Goal: Task Accomplishment & Management: Manage account settings

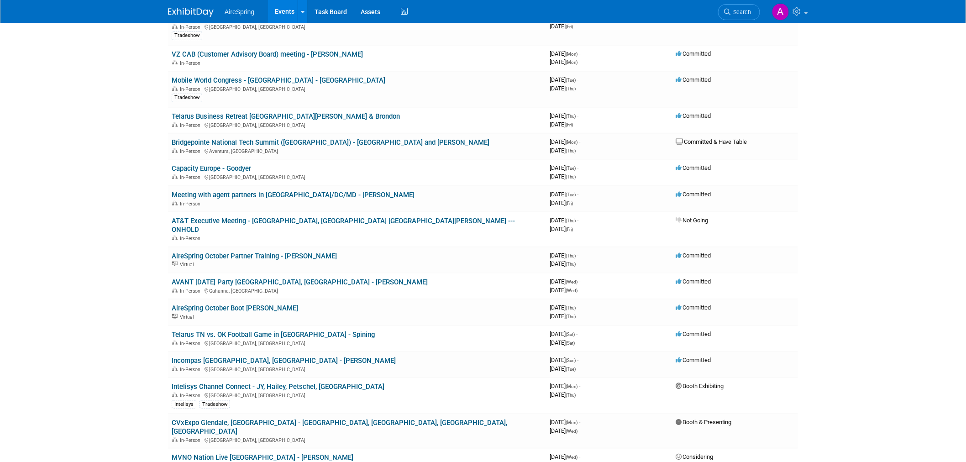
click at [129, 286] on body "AireSpring Events Add Event Bulk Upload Events Shareable Event Boards Recently …" at bounding box center [483, 79] width 966 height 462
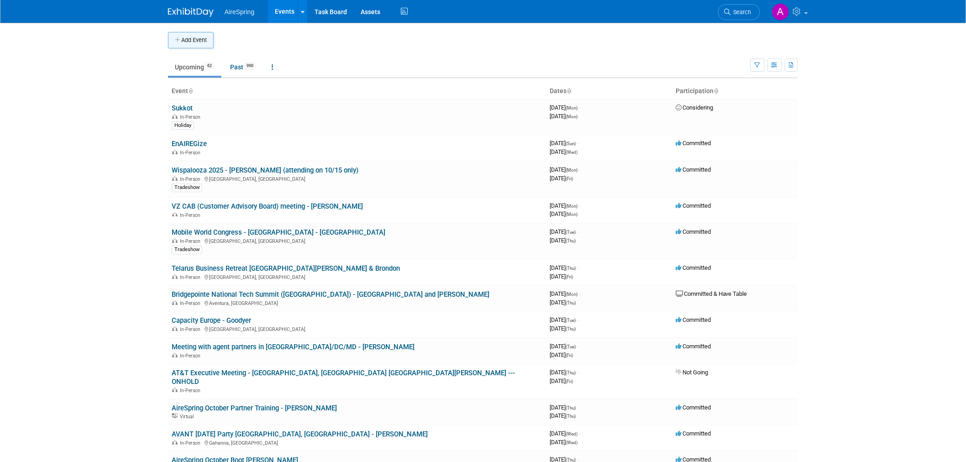
click at [198, 41] on button "Add Event" at bounding box center [191, 40] width 46 height 16
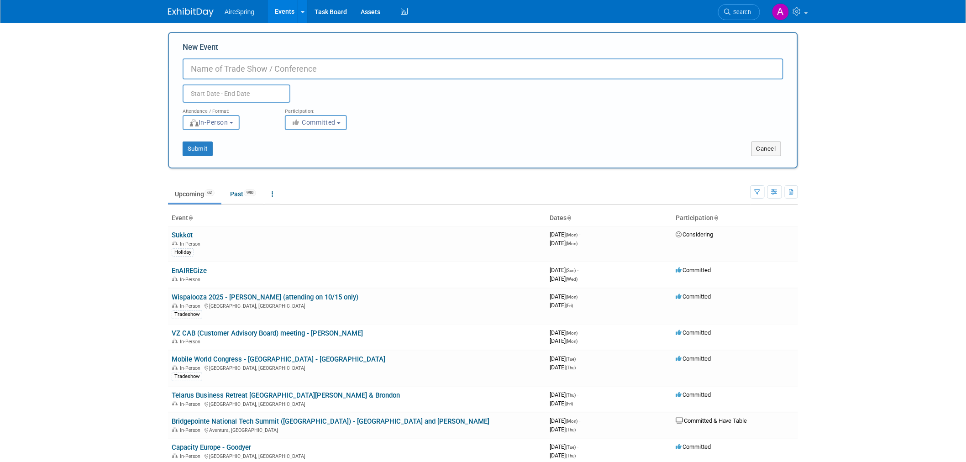
click at [115, 81] on body "AireSpring Events Add Event Bulk Upload Events Shareable Event Boards Recently …" at bounding box center [483, 231] width 966 height 462
click at [774, 148] on button "Cancel" at bounding box center [766, 149] width 30 height 15
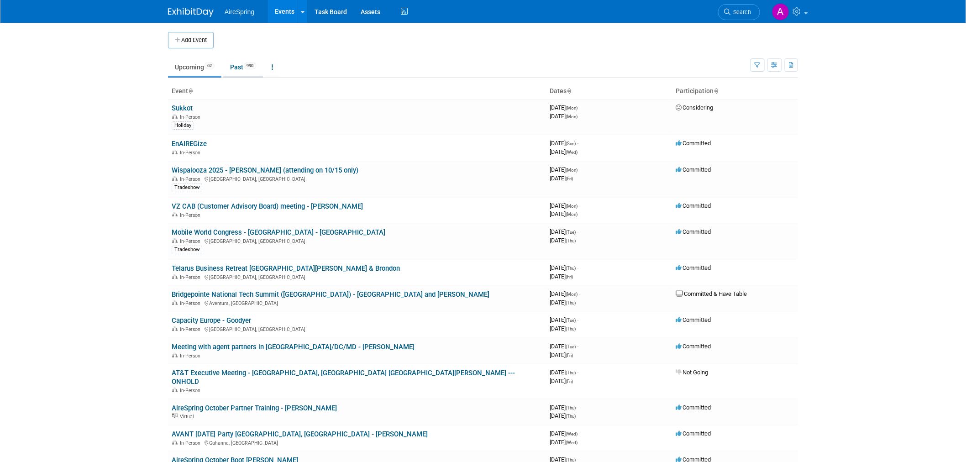
click at [249, 70] on link "Past 990" at bounding box center [243, 66] width 40 height 17
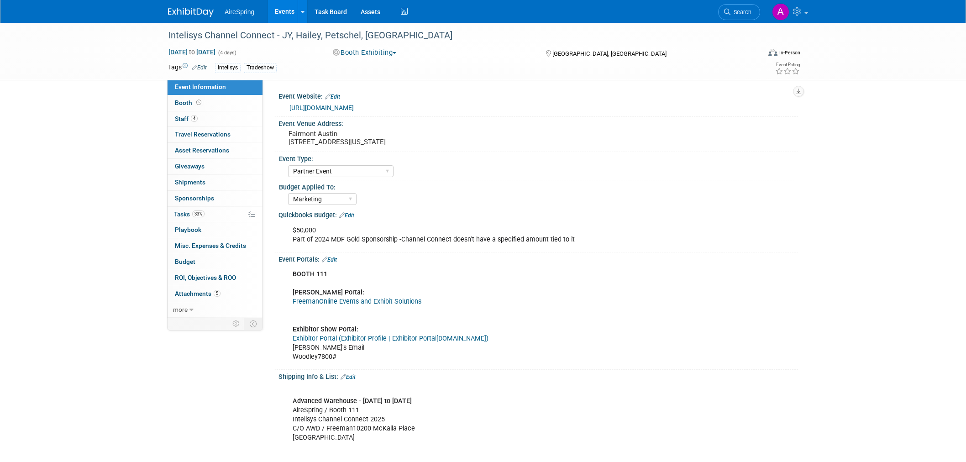
select select "Partner Event"
select select "Marketing"
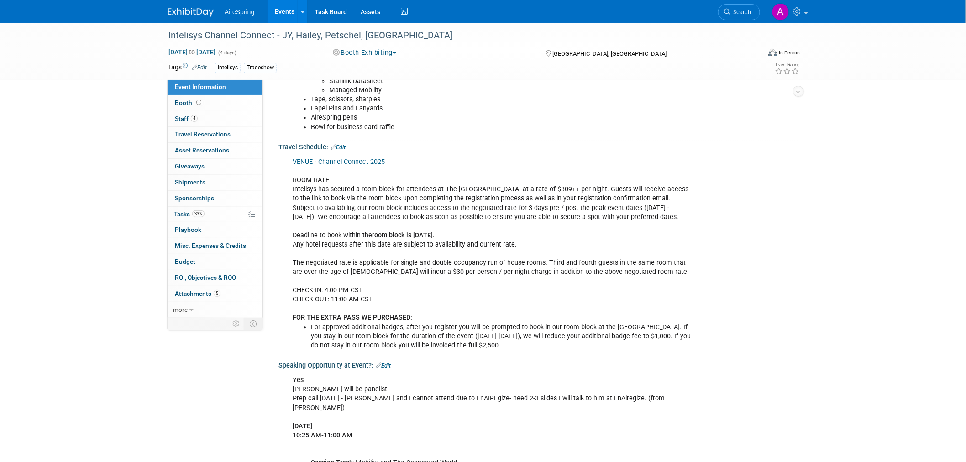
scroll to position [964, 0]
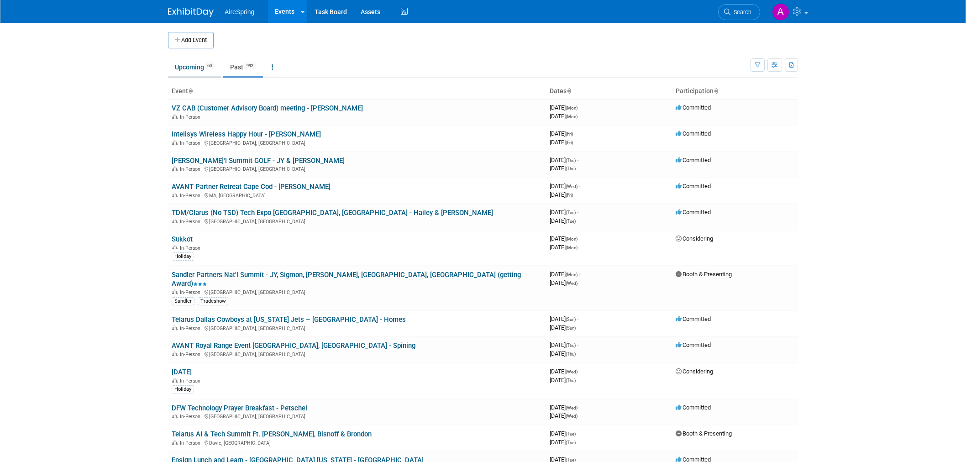
click at [199, 66] on link "Upcoming 60" at bounding box center [194, 66] width 53 height 17
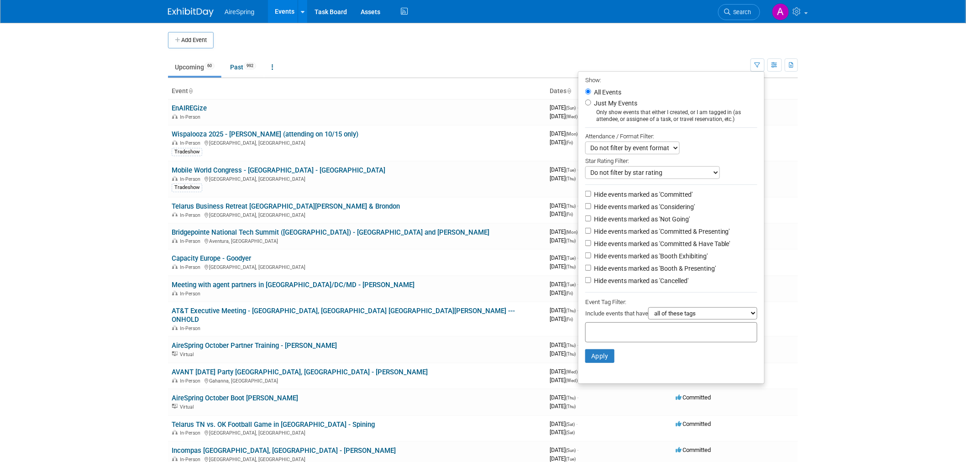
click at [657, 145] on select "Do not filter by event format Only show In-Person events Only show Virtual even…" at bounding box center [632, 148] width 94 height 13
click at [663, 144] on select "Do not filter by event format Only show In-Person events Only show Virtual even…" at bounding box center [632, 148] width 94 height 13
click at [660, 148] on select "Do not filter by event format Only show In-Person events Only show Virtual even…" at bounding box center [632, 148] width 94 height 13
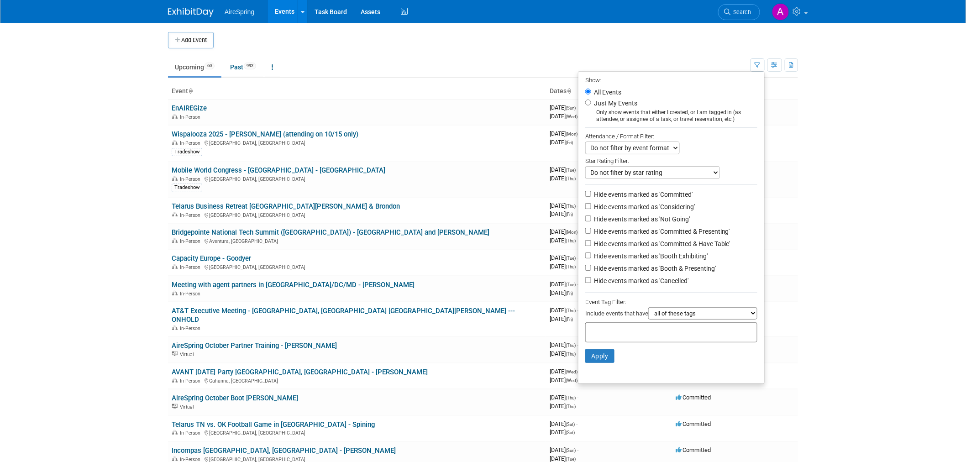
click at [692, 172] on select "Do not filter by star rating Only show events with no ratings (0 stars) Only sh…" at bounding box center [652, 172] width 135 height 13
click at [793, 66] on icon "button" at bounding box center [791, 66] width 5 height 6
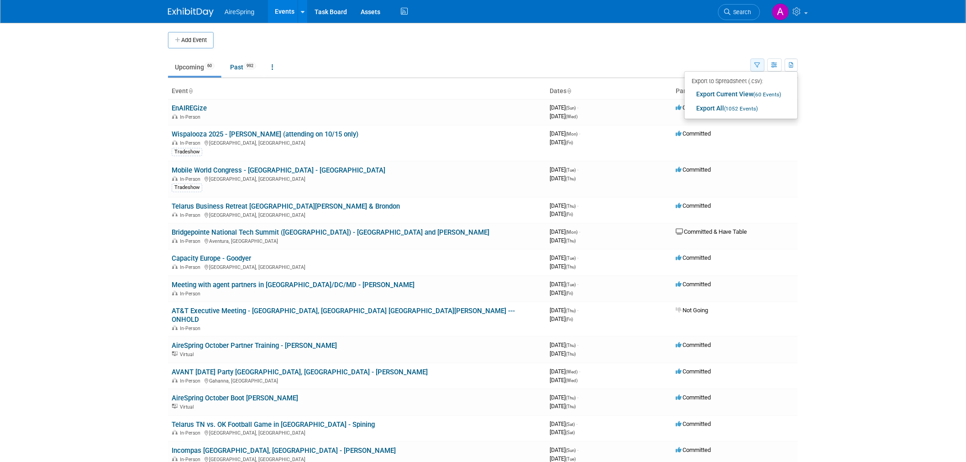
click at [758, 65] on icon "button" at bounding box center [758, 66] width 6 height 6
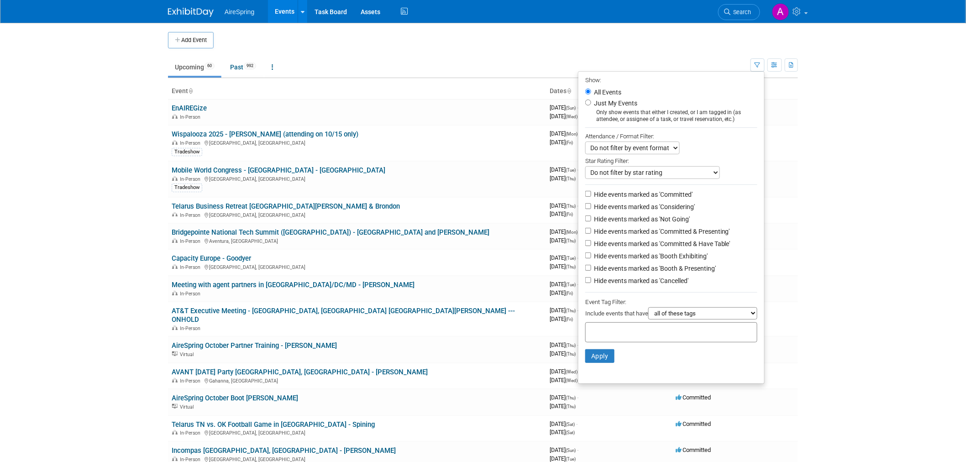
click at [645, 150] on select "Do not filter by event format Only show In-Person events Only show Virtual even…" at bounding box center [632, 148] width 94 height 13
select select "1"
click at [585, 142] on select "Do not filter by event format Only show In-Person events Only show Virtual even…" at bounding box center [632, 148] width 94 height 13
click at [603, 359] on button "Apply" at bounding box center [599, 356] width 29 height 14
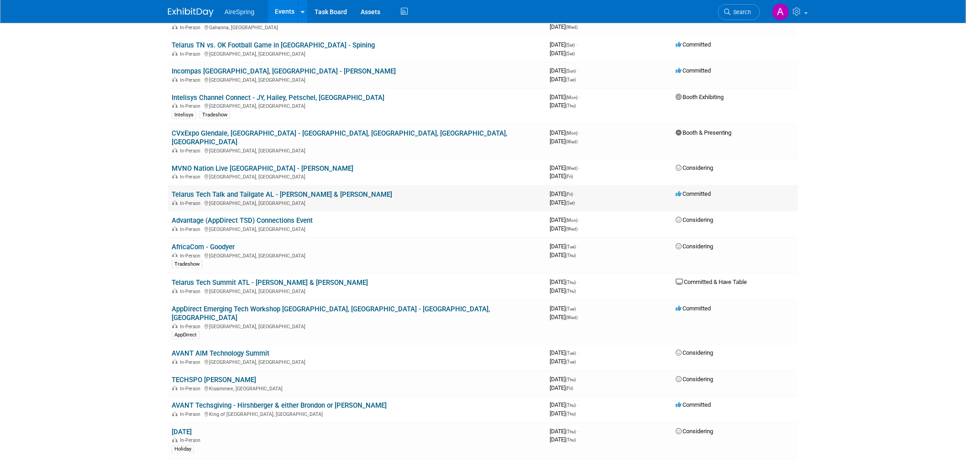
scroll to position [304, 0]
